Goal: Information Seeking & Learning: Understand process/instructions

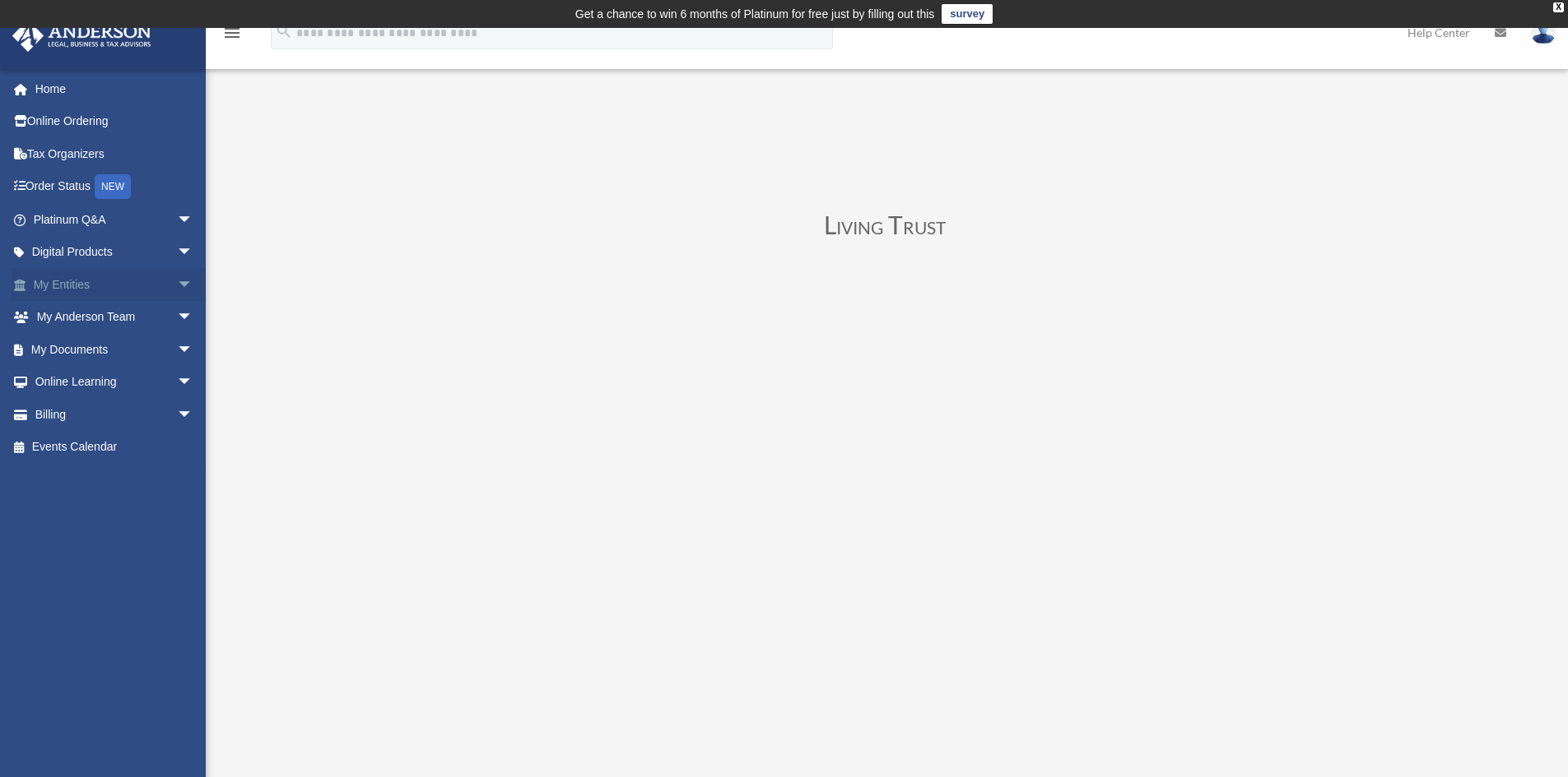
click at [177, 286] on span "arrow_drop_down" at bounding box center [193, 285] width 33 height 34
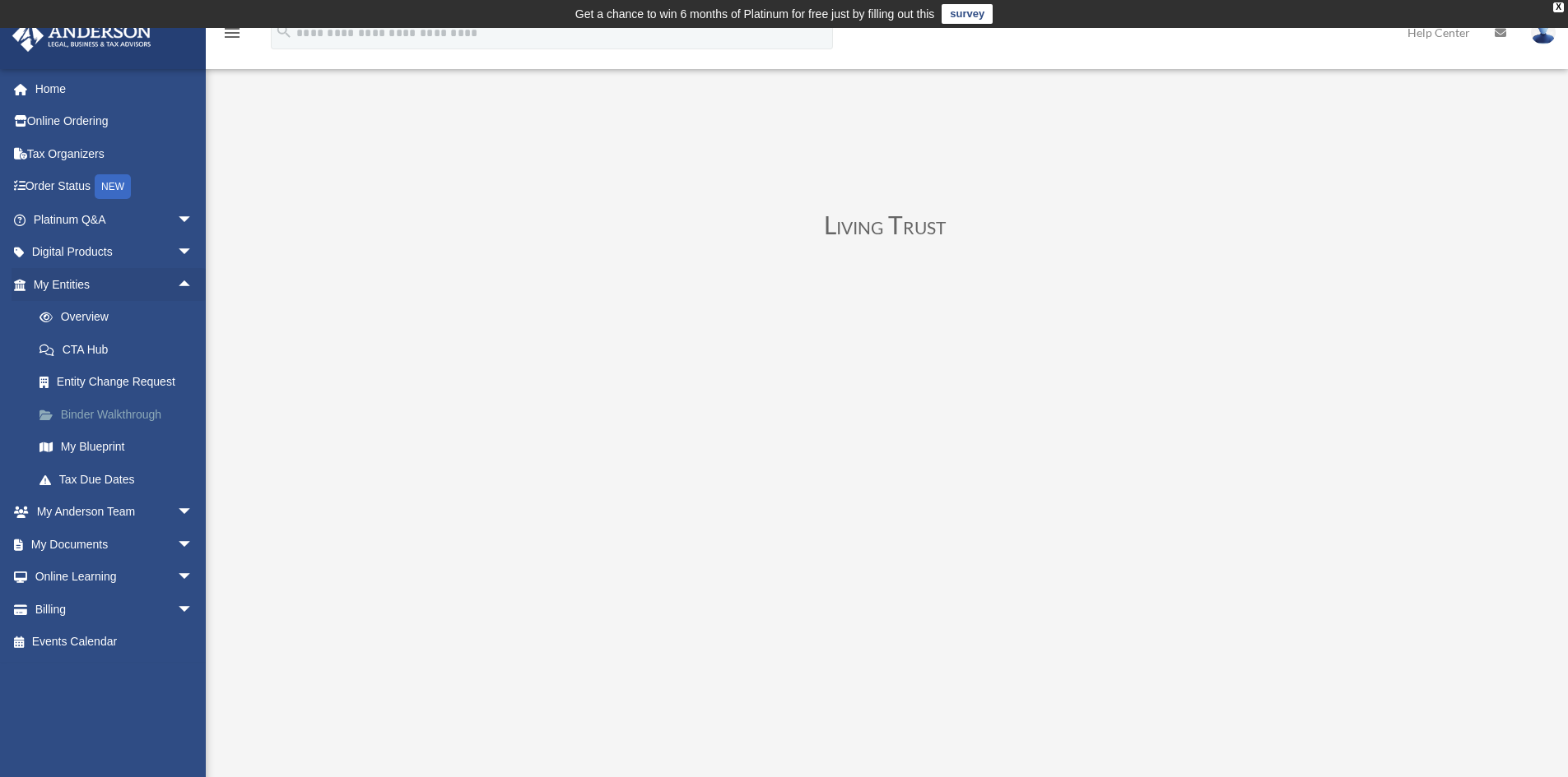
click at [114, 417] on link "Binder Walkthrough" at bounding box center [121, 414] width 195 height 33
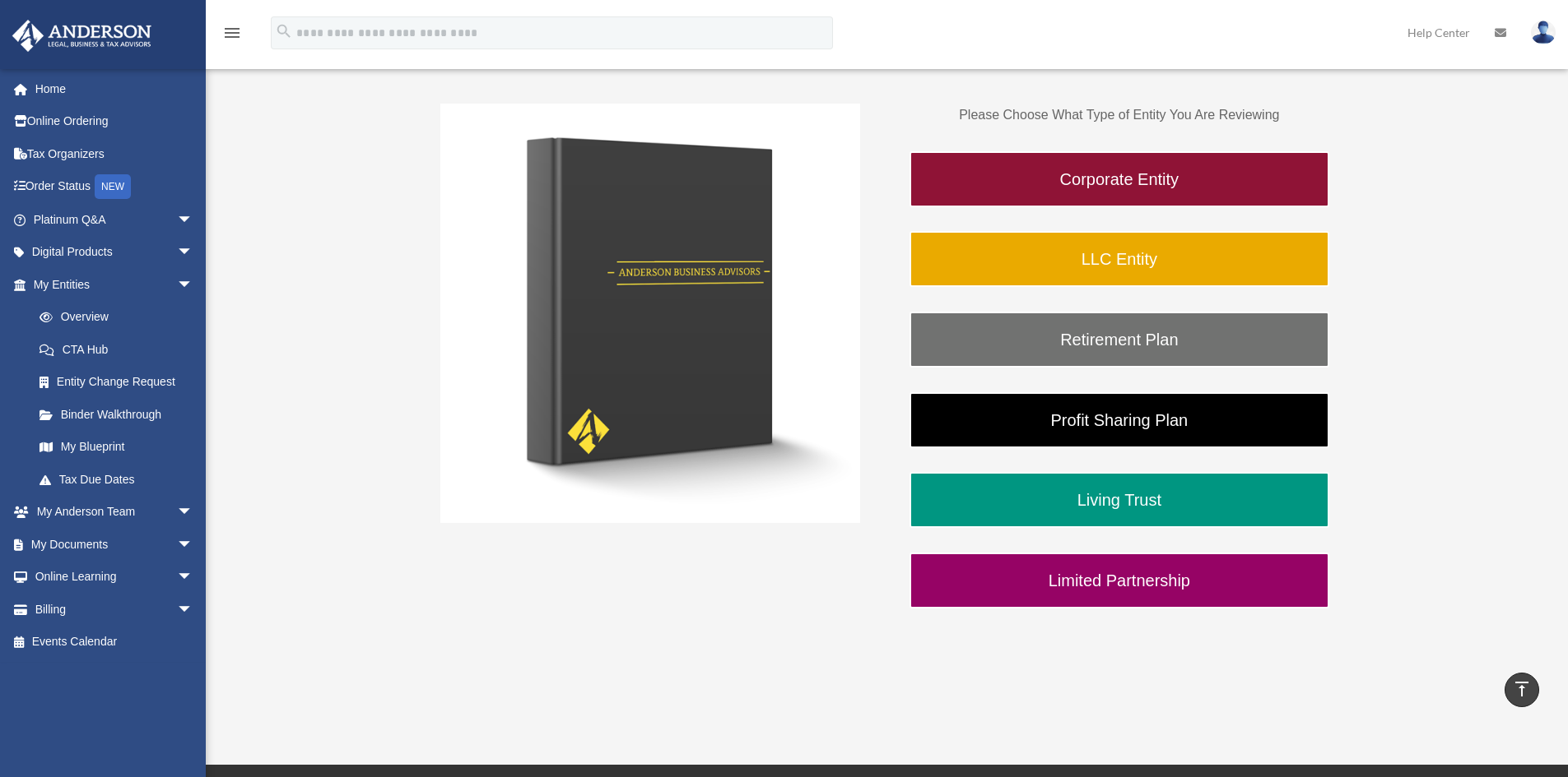
scroll to position [258, 0]
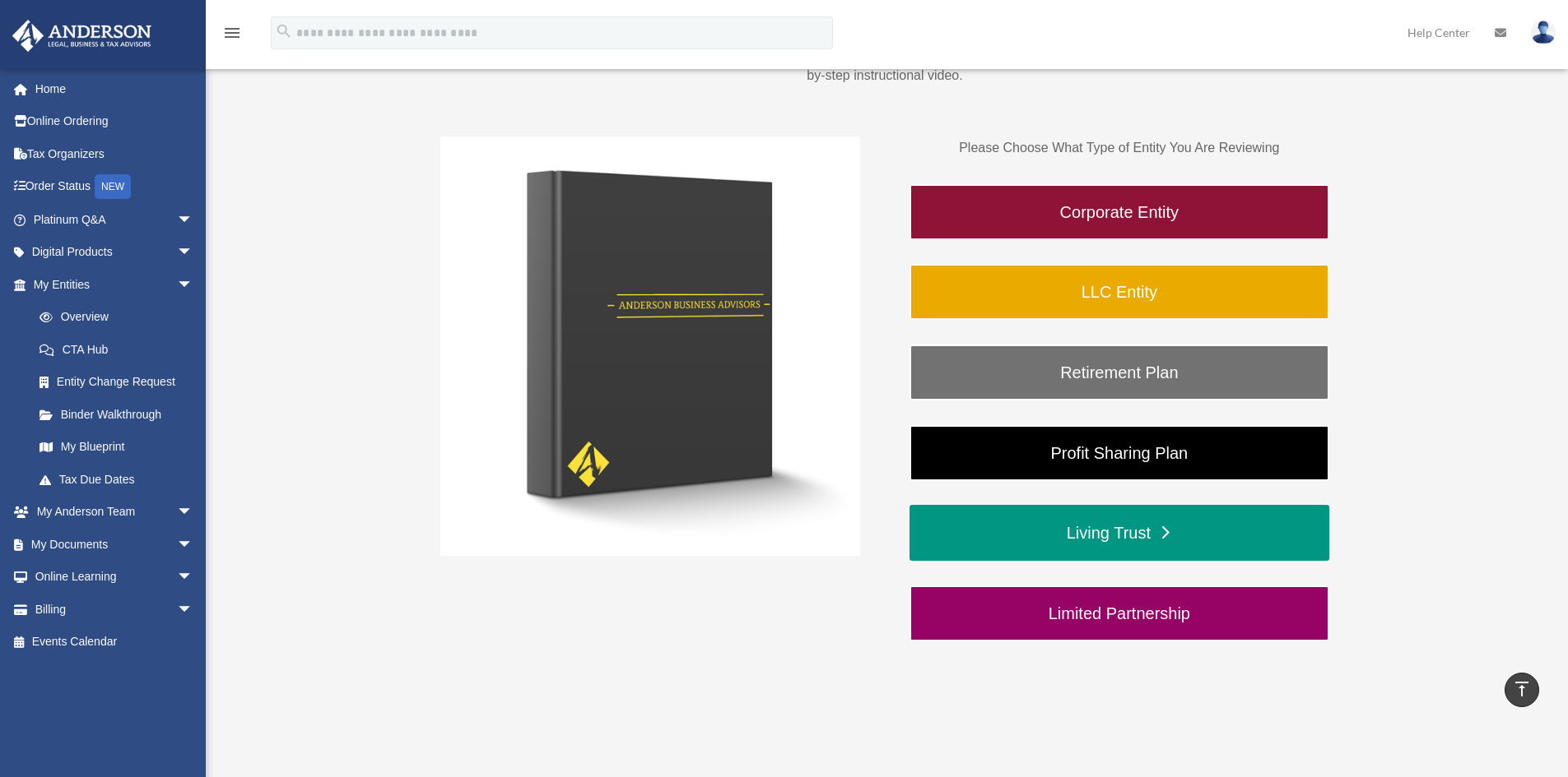
click at [1132, 538] on link "Living Trust" at bounding box center [1119, 533] width 420 height 56
